Goal: Find specific page/section: Find specific page/section

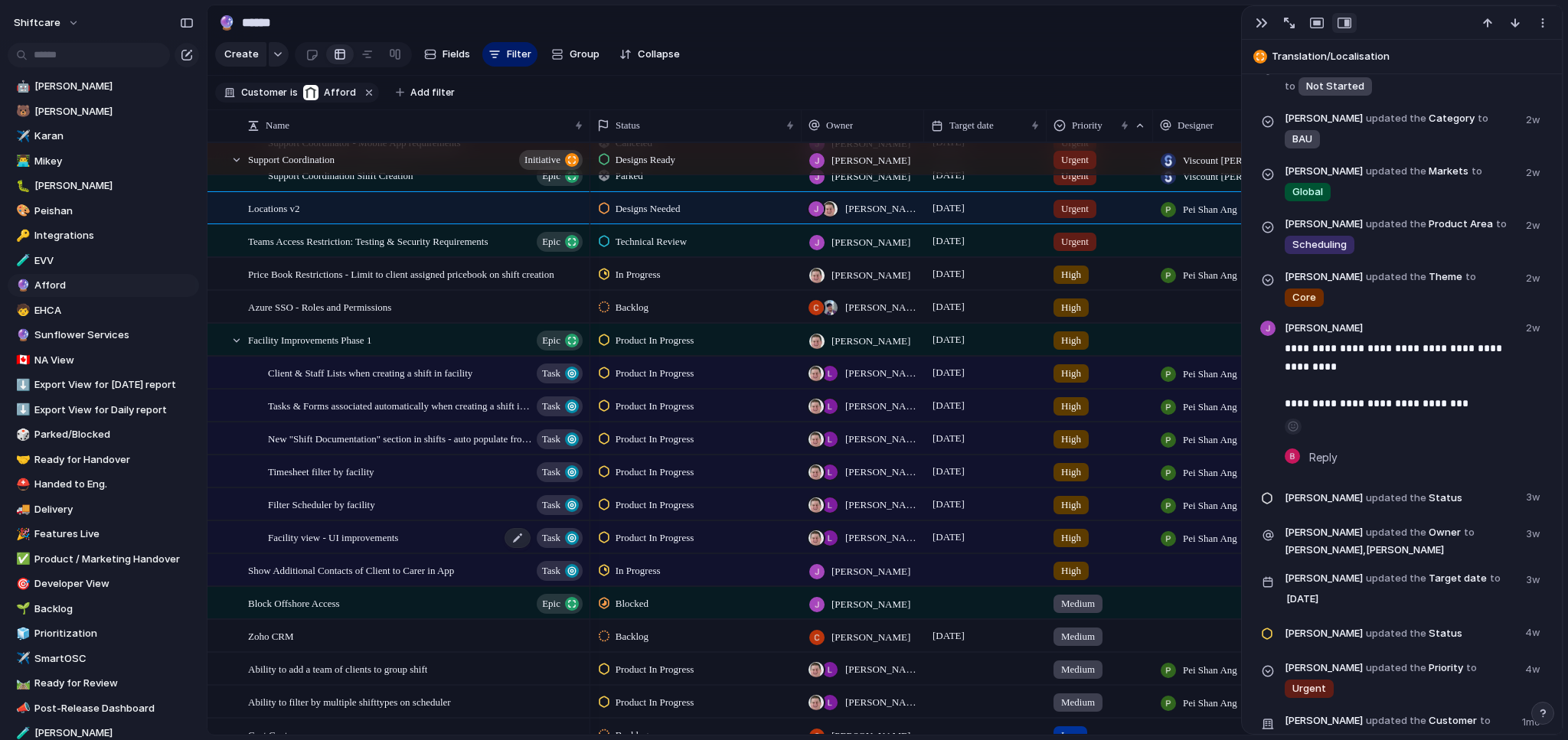
click at [357, 546] on span "Facility view - UI improvements" at bounding box center [333, 537] width 130 height 18
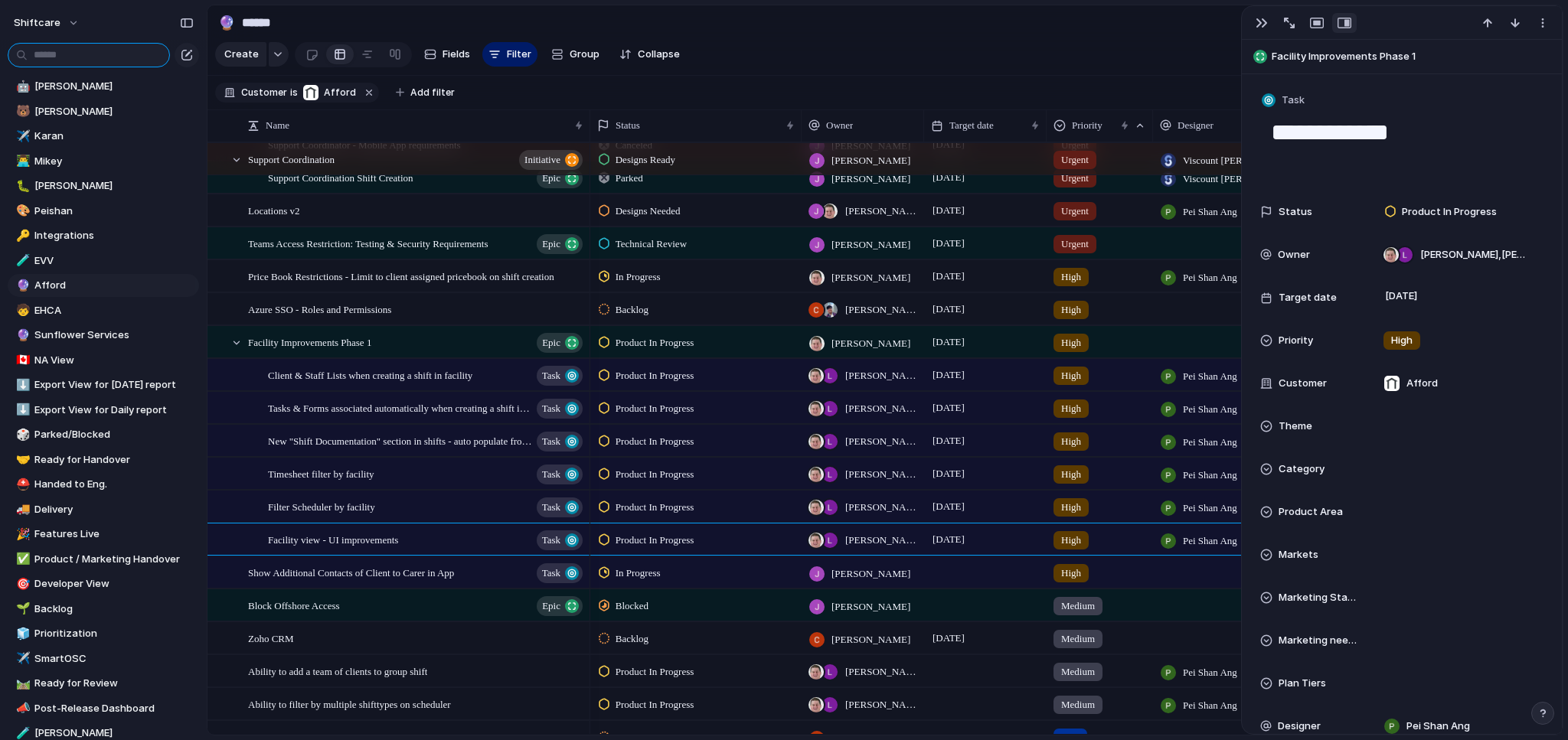
click at [103, 47] on input "text" at bounding box center [89, 55] width 162 height 24
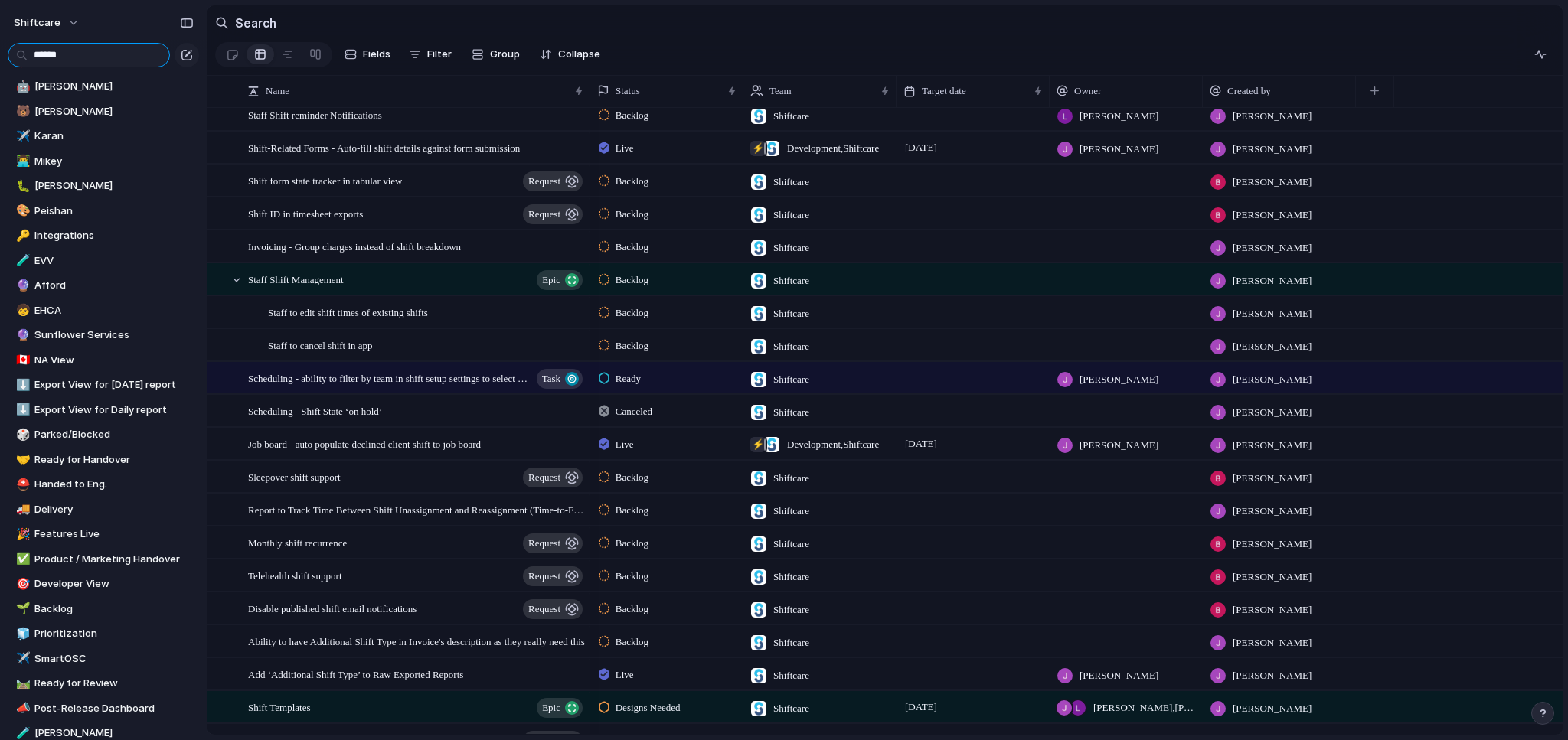
type input "*****"
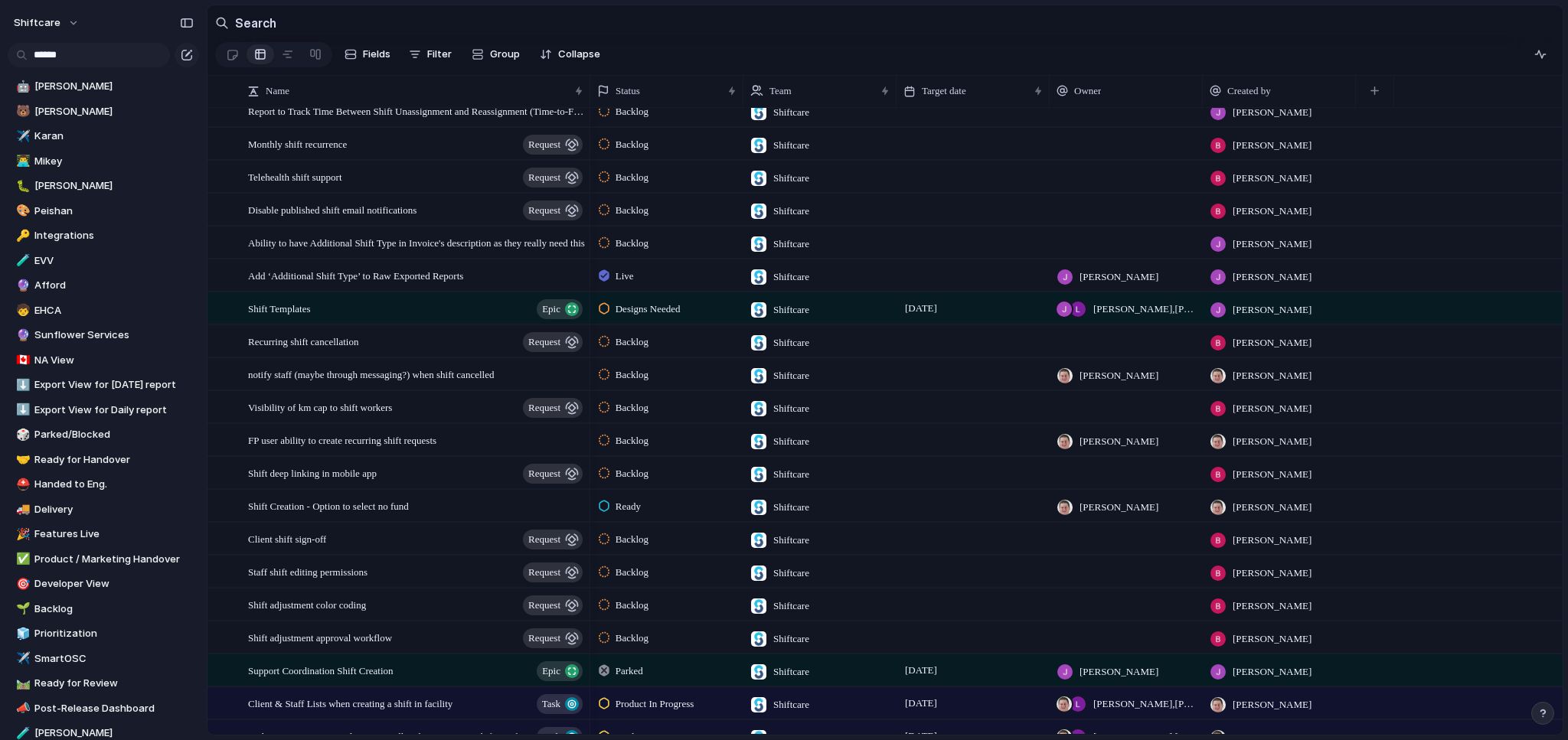
scroll to position [1690, 0]
